Goal: Book appointment/travel/reservation

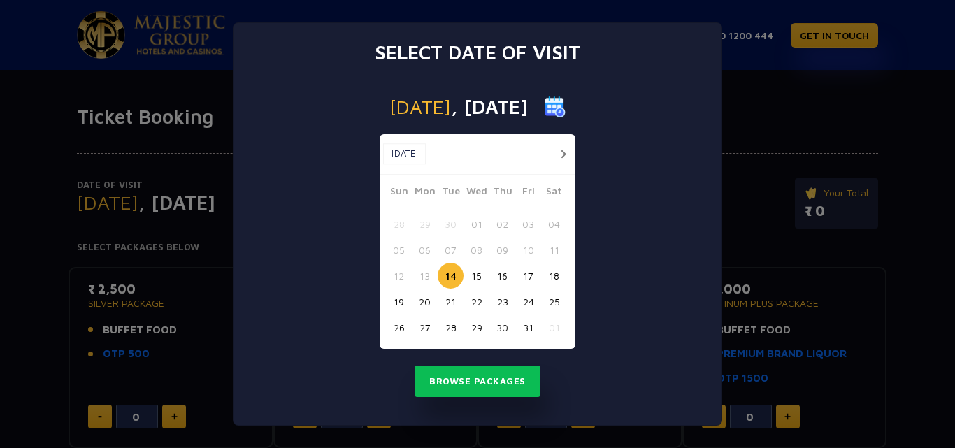
click at [564, 154] on button "button" at bounding box center [562, 153] width 17 height 17
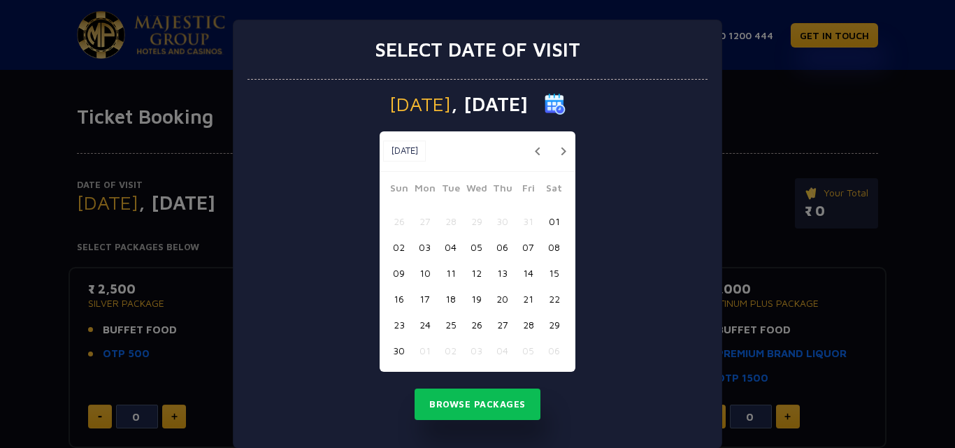
click at [564, 154] on button "button" at bounding box center [562, 151] width 17 height 17
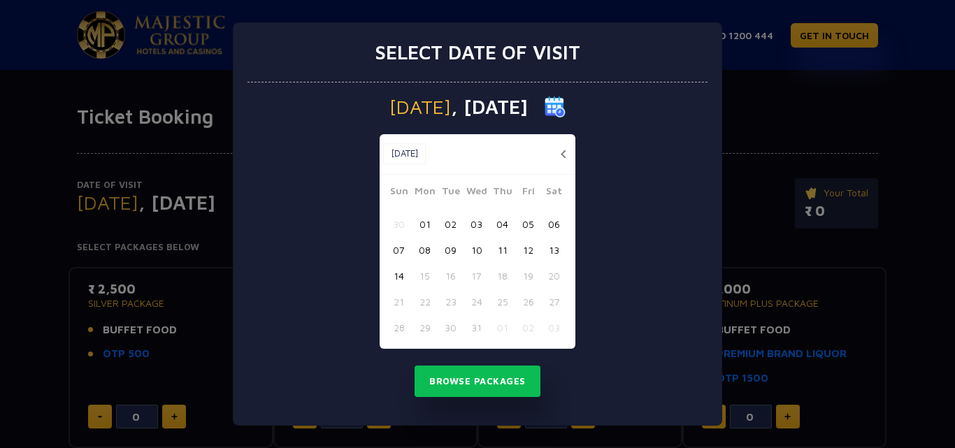
click at [559, 152] on button "button" at bounding box center [562, 153] width 17 height 17
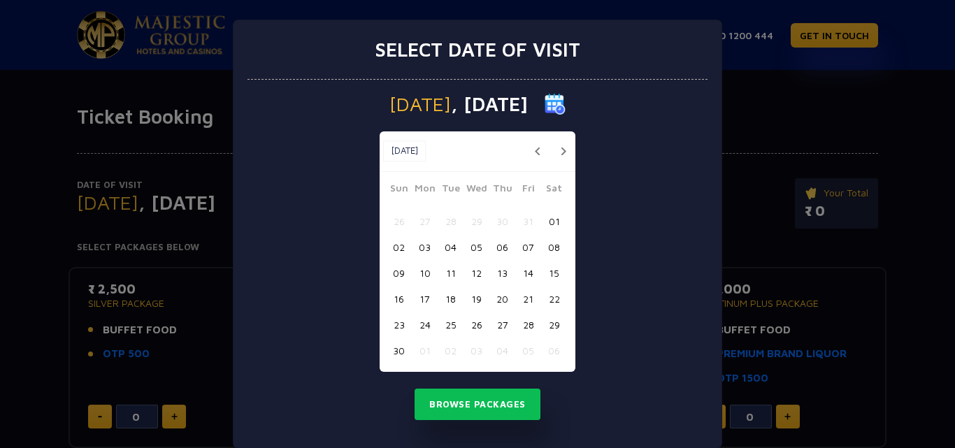
click at [559, 152] on button "button" at bounding box center [562, 151] width 17 height 17
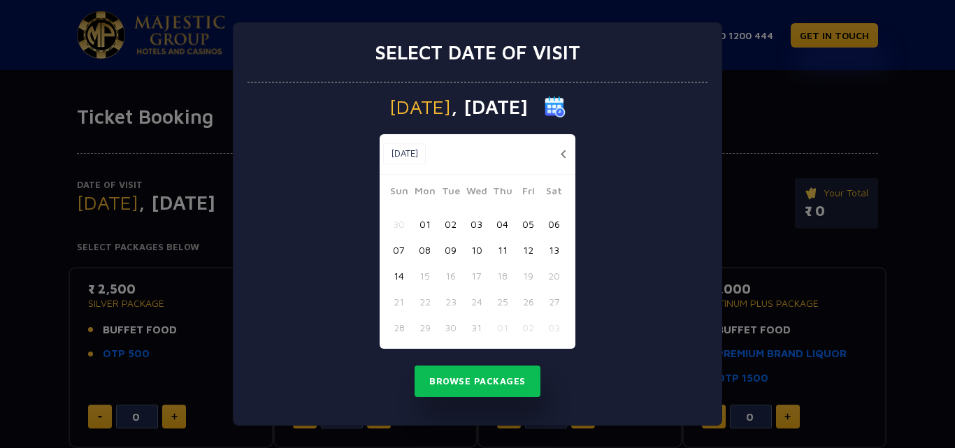
click at [565, 155] on button "button" at bounding box center [562, 153] width 17 height 17
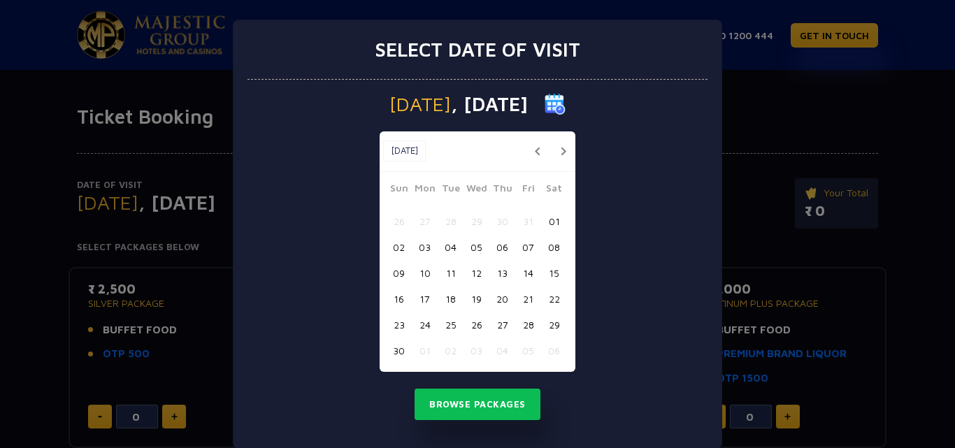
click at [557, 153] on button "button" at bounding box center [562, 151] width 17 height 17
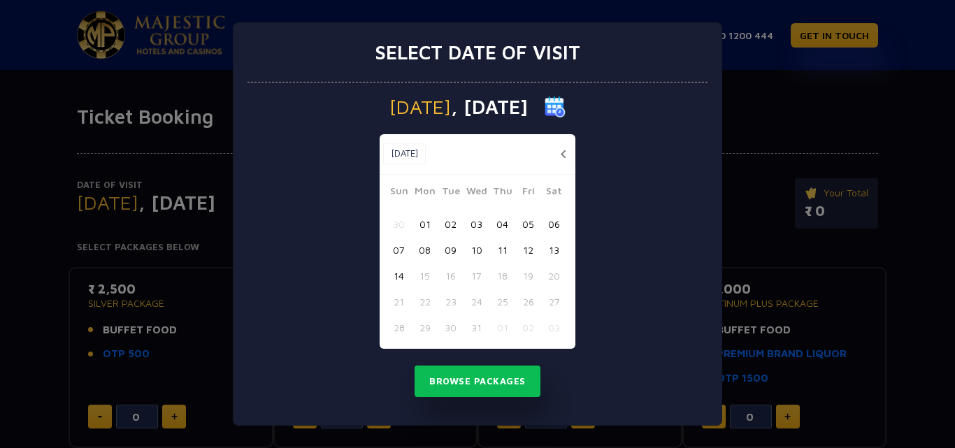
click at [563, 152] on button "button" at bounding box center [562, 153] width 17 height 17
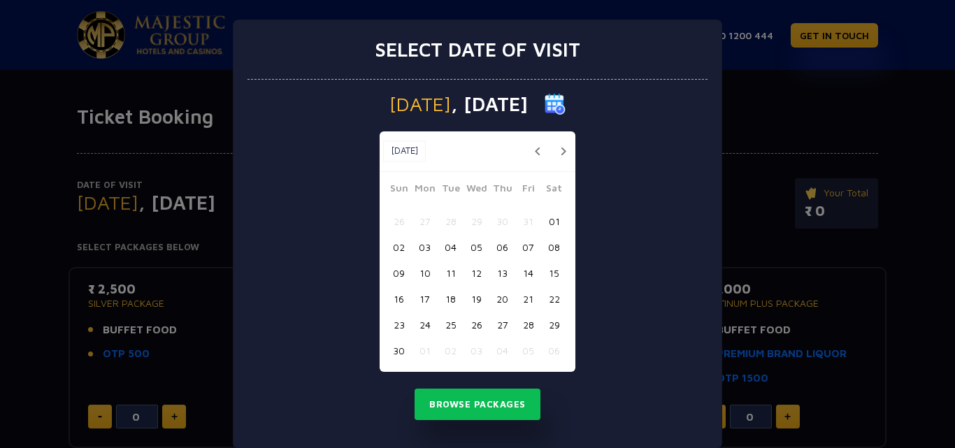
click at [563, 152] on button "button" at bounding box center [562, 151] width 17 height 17
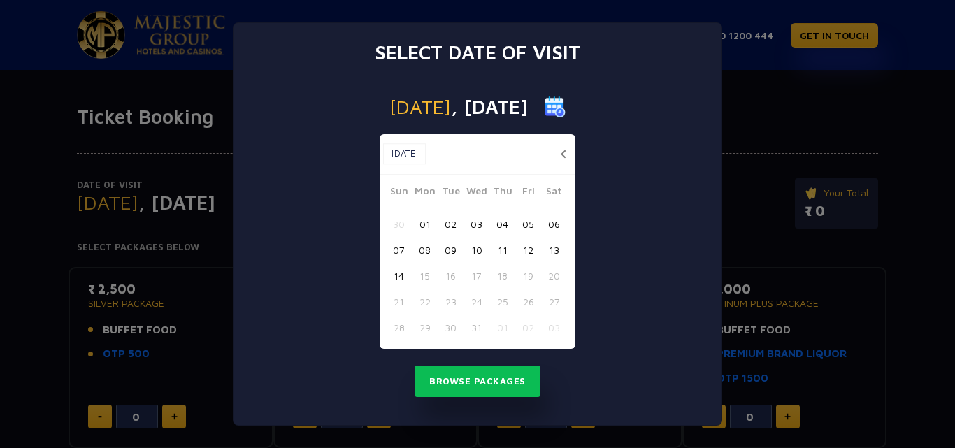
click at [563, 152] on button "button" at bounding box center [562, 153] width 17 height 17
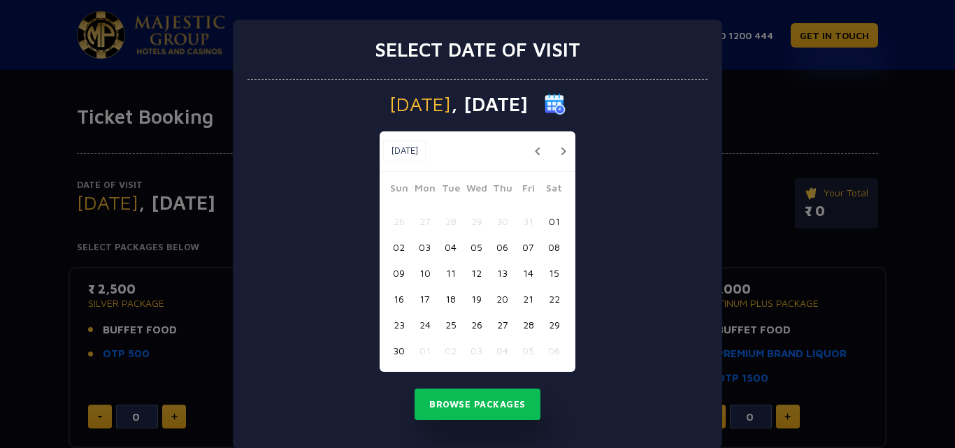
click at [518, 321] on button "28" at bounding box center [528, 325] width 26 height 26
click at [460, 405] on button "Browse Packages" at bounding box center [477, 405] width 126 height 32
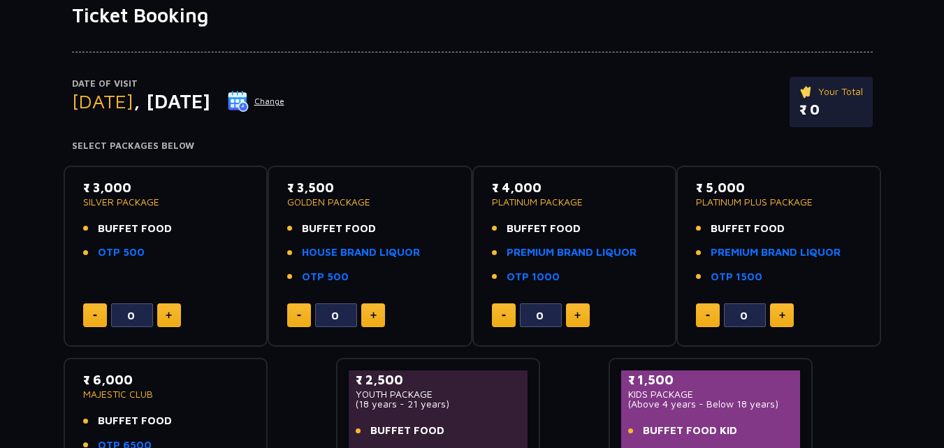
scroll to position [140, 0]
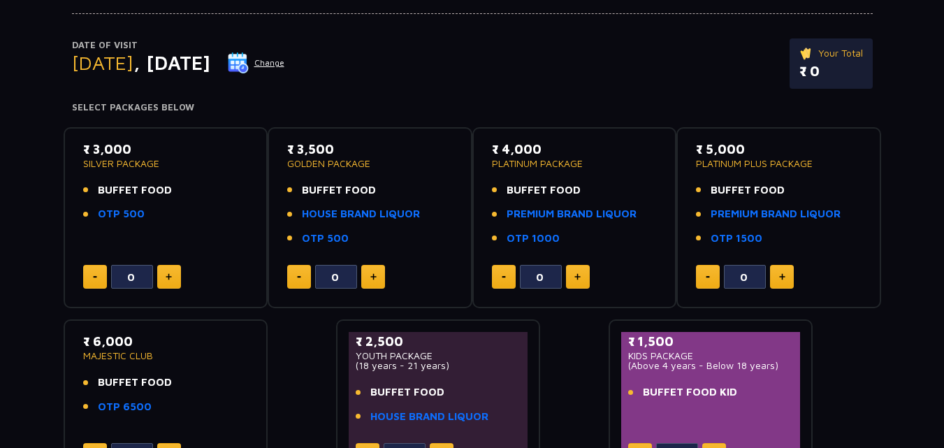
click at [173, 269] on button at bounding box center [169, 277] width 24 height 24
click at [94, 276] on img at bounding box center [95, 277] width 4 height 2
click at [168, 277] on img at bounding box center [169, 276] width 6 height 7
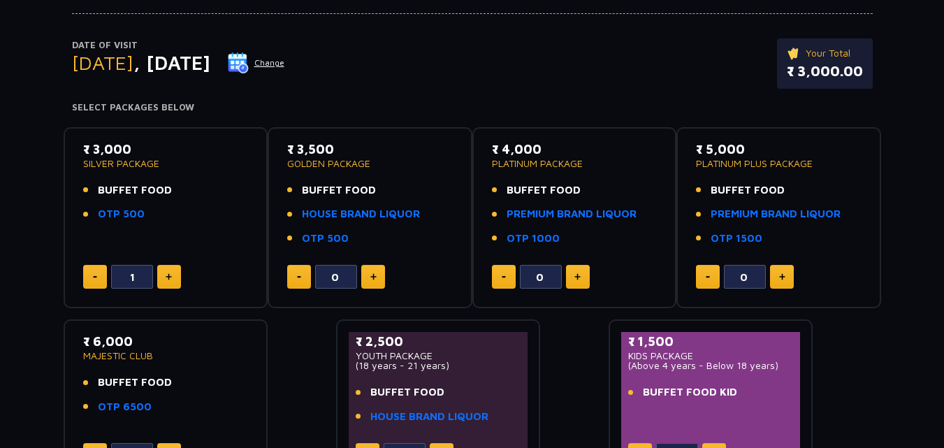
click at [168, 277] on img at bounding box center [169, 276] width 6 height 7
type input "2"
